Goal: Task Accomplishment & Management: Use online tool/utility

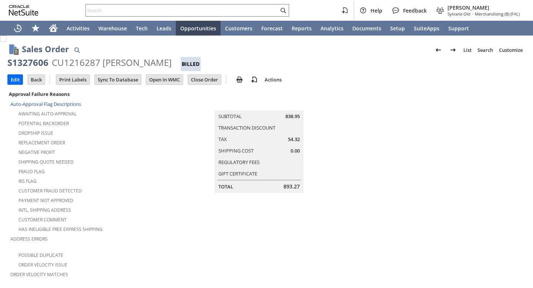
click at [11, 58] on div "S1327606" at bounding box center [27, 63] width 41 height 12
click at [30, 63] on div "S1327606" at bounding box center [27, 63] width 41 height 12
copy div "S1327606"
click at [383, 70] on div "S1327606 CU1216287 [PERSON_NAME] Billed" at bounding box center [266, 64] width 518 height 14
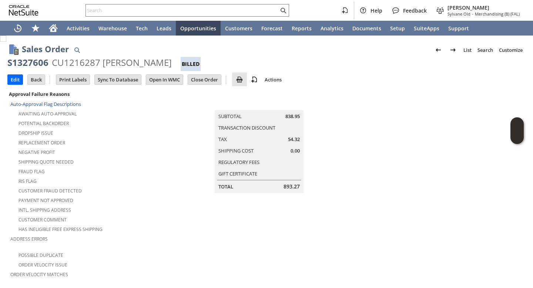
click at [240, 79] on img at bounding box center [239, 79] width 9 height 9
click at [268, 92] on span "Print" at bounding box center [271, 91] width 53 height 7
